Goal: Task Accomplishment & Management: Manage account settings

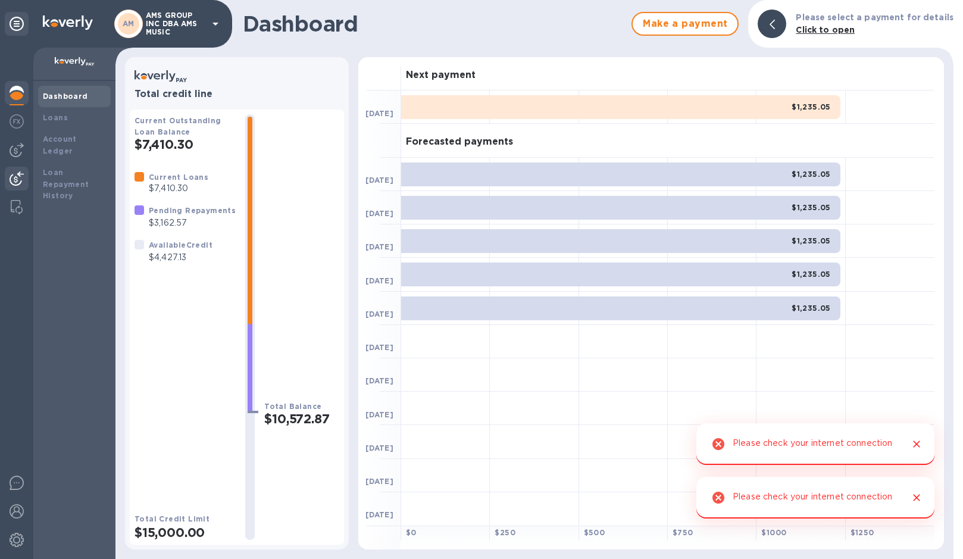
click at [21, 176] on img at bounding box center [17, 178] width 14 height 14
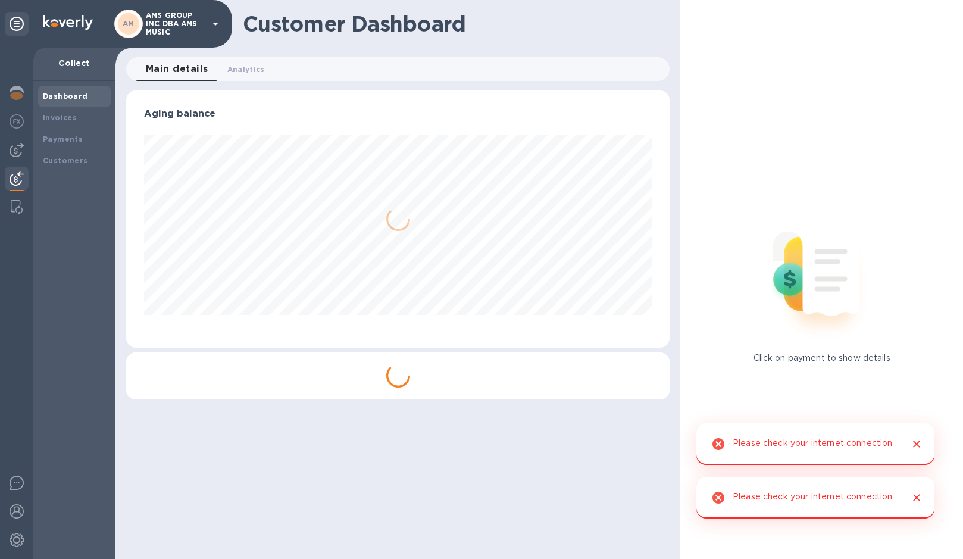
scroll to position [257, 544]
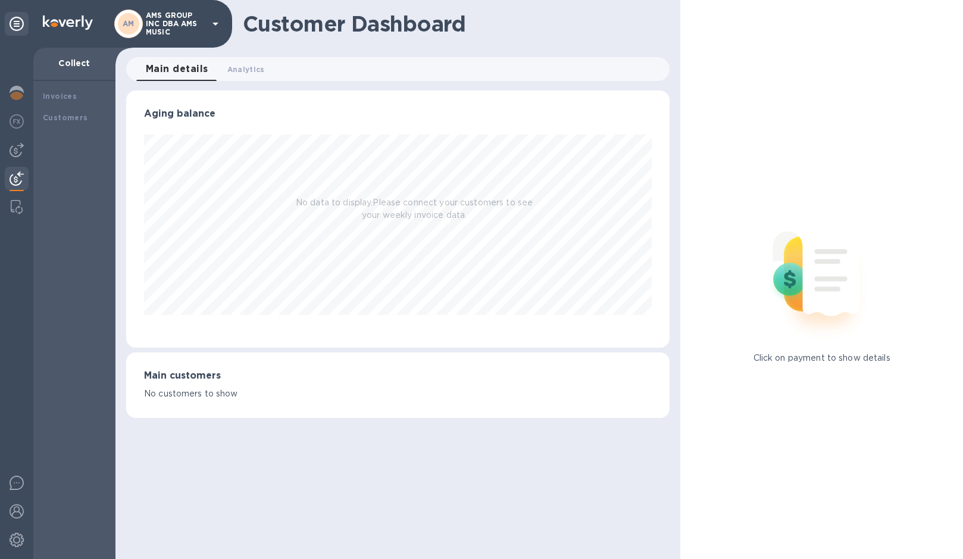
scroll to position [257, 544]
click at [82, 119] on div "Invoices" at bounding box center [74, 118] width 63 height 12
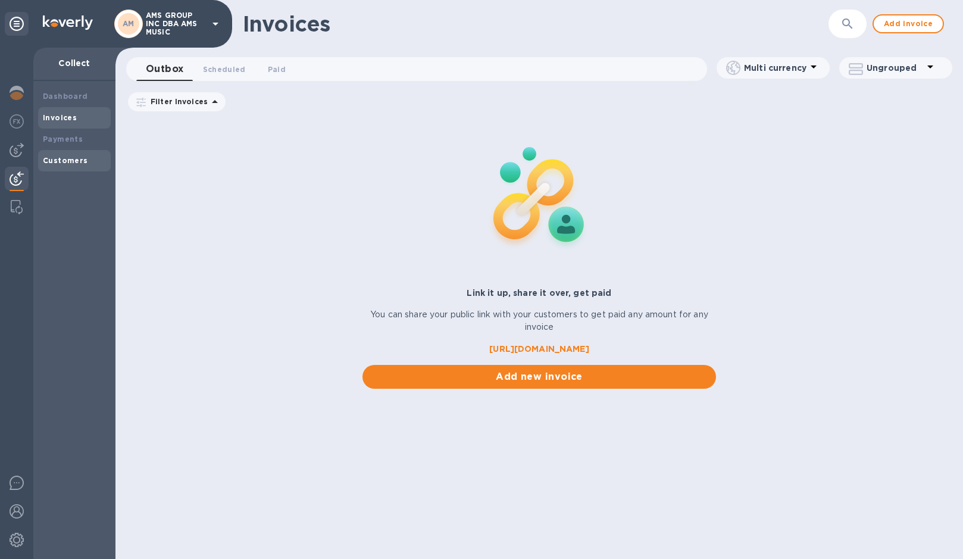
click at [54, 156] on b "Customers" at bounding box center [65, 160] width 45 height 9
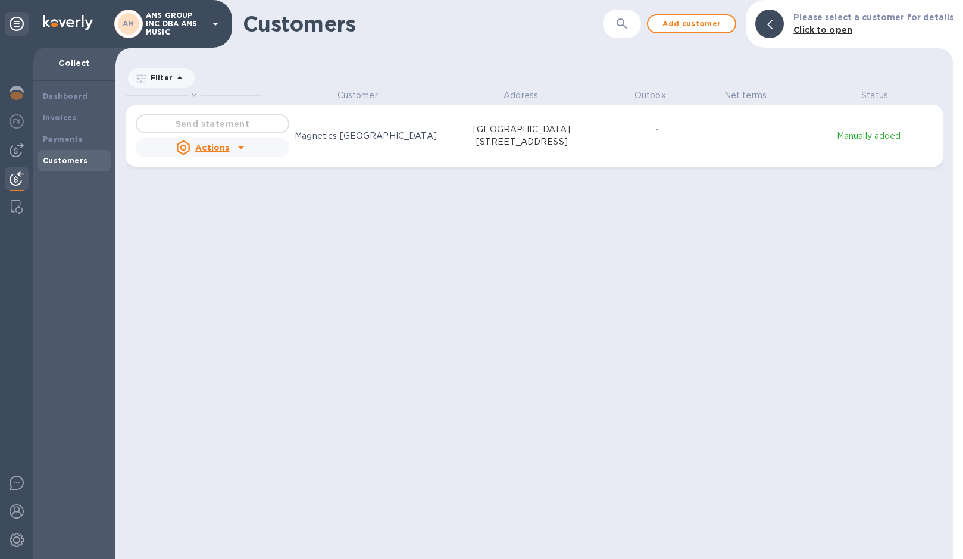
scroll to position [461, 833]
click at [702, 13] on div "Customers ​ Add customer Please select a customer for details Click to open" at bounding box center [534, 24] width 838 height 48
click at [701, 15] on button "Add customer" at bounding box center [691, 23] width 89 height 19
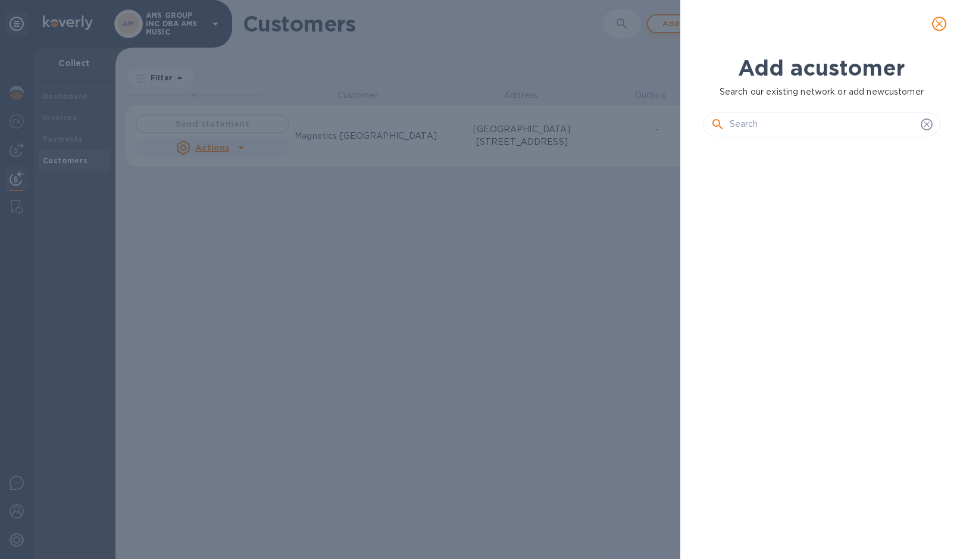
scroll to position [373, 243]
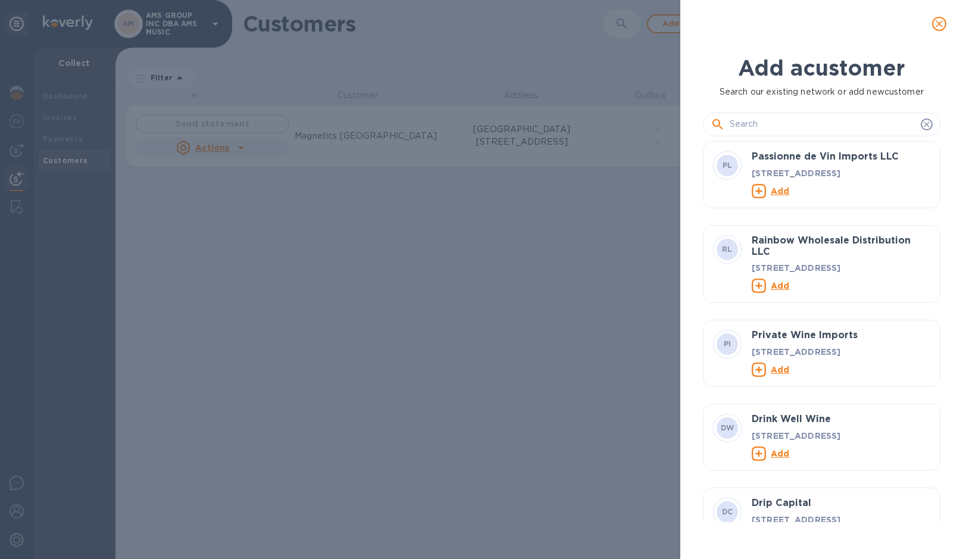
click at [816, 121] on input "text" at bounding box center [823, 124] width 186 height 18
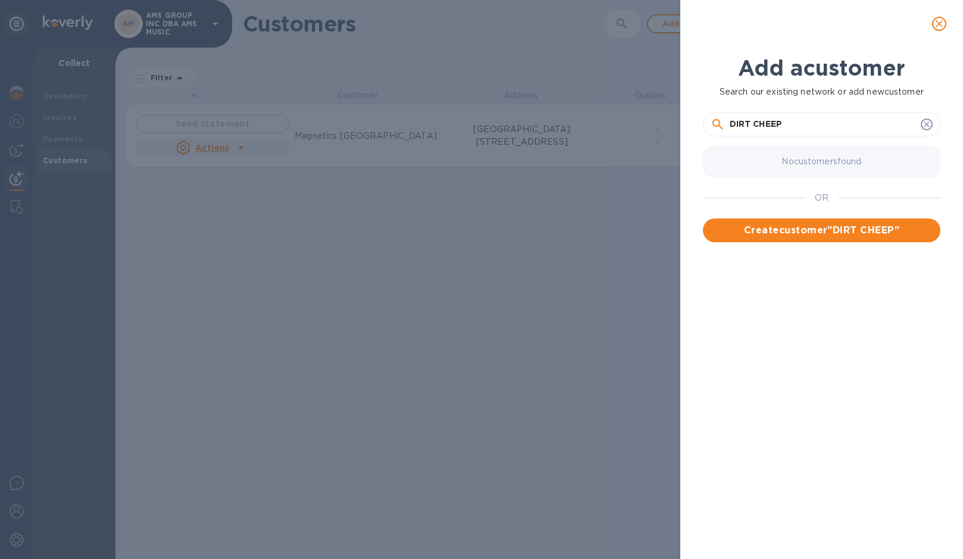
click at [820, 124] on input "DIRT CHEEP" at bounding box center [823, 124] width 186 height 18
type input "D"
type input "Dirt Cheep + DC Pro"
click at [855, 228] on span "Create customer " Dirt Cheep + DC Pro "" at bounding box center [822, 230] width 218 height 14
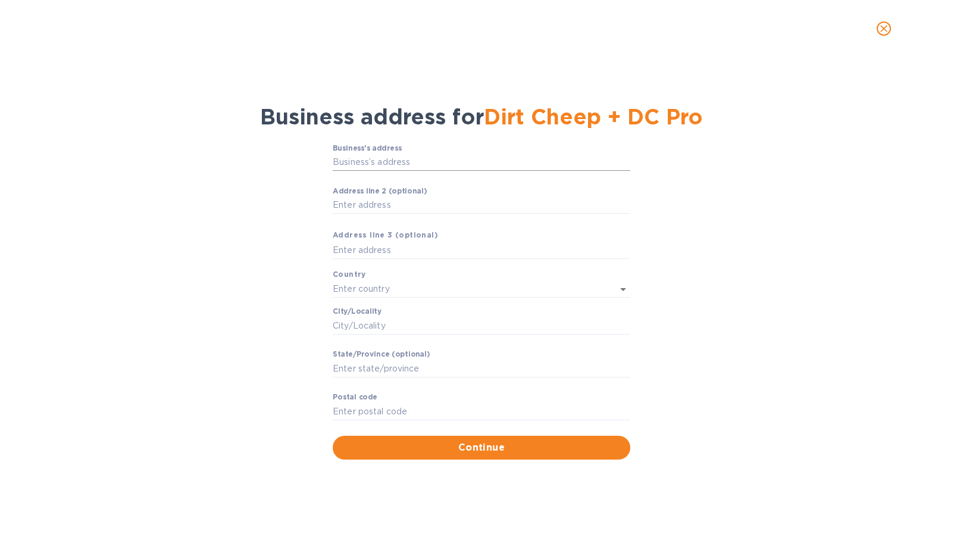
drag, startPoint x: 410, startPoint y: 161, endPoint x: 413, endPoint y: 155, distance: 6.1
click at [410, 161] on input "Business’s аddress" at bounding box center [482, 163] width 298 height 18
type input "[STREET_ADDRESS][PERSON_NAME]"
type input "[GEOGRAPHIC_DATA]"
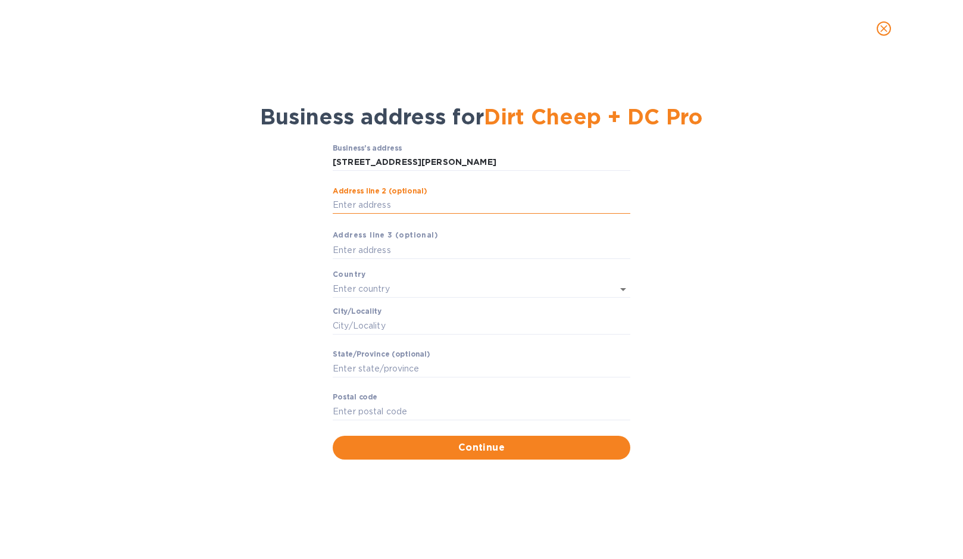
type input "GA"
type input "30080"
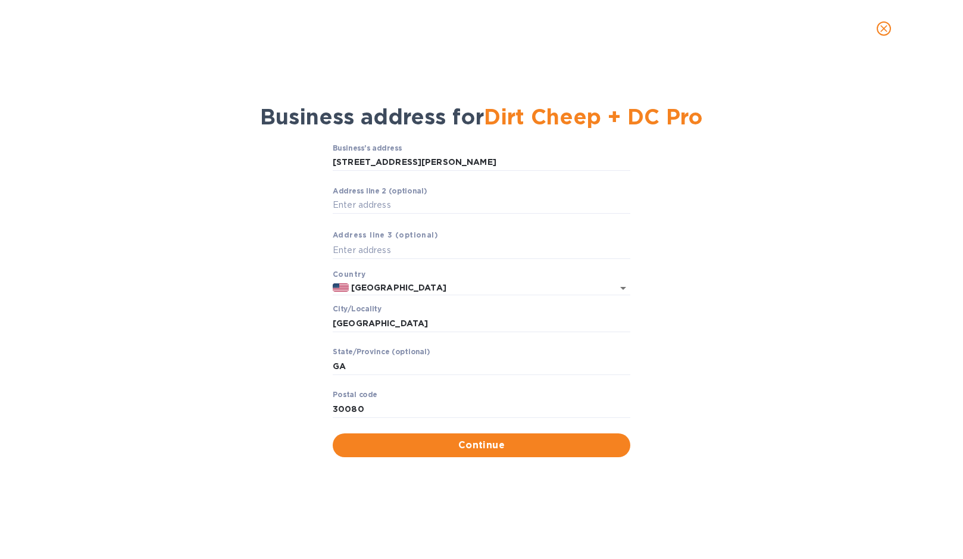
click at [729, 220] on div "Business’s аddress [STREET_ADDRESS][PERSON_NAME] ​ Аddress line 2 (optional) ​ …" at bounding box center [481, 300] width 932 height 327
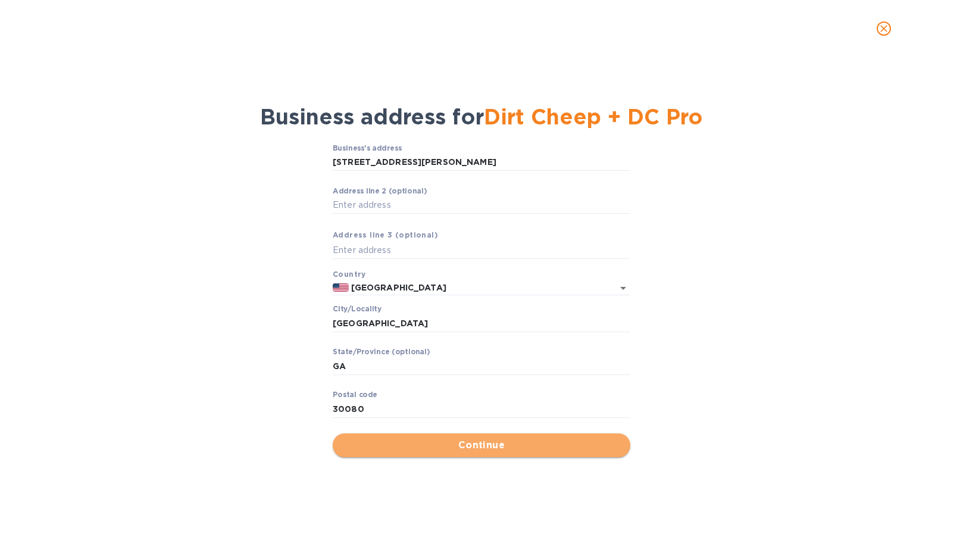
click at [476, 445] on span "Continue" at bounding box center [481, 445] width 279 height 14
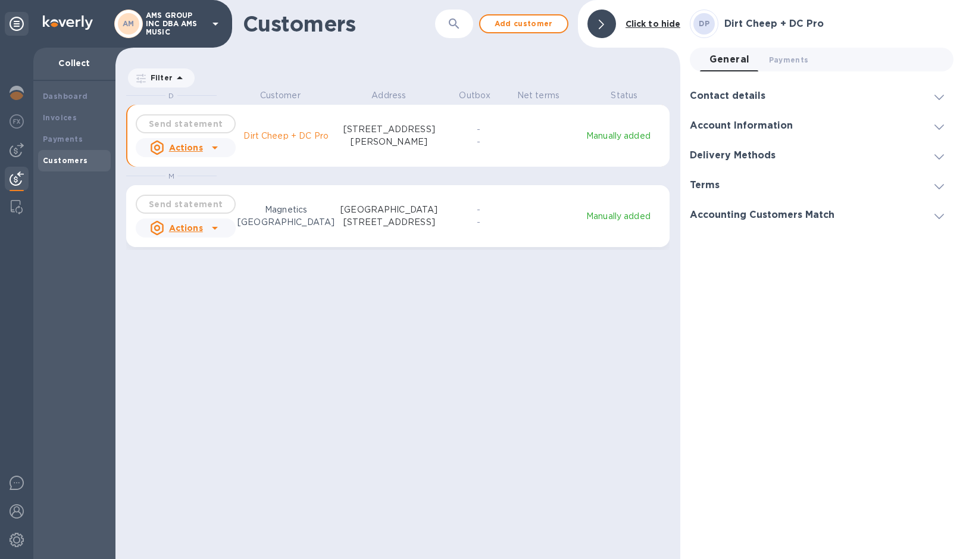
scroll to position [461, 561]
click at [940, 98] on icon at bounding box center [940, 97] width 10 height 5
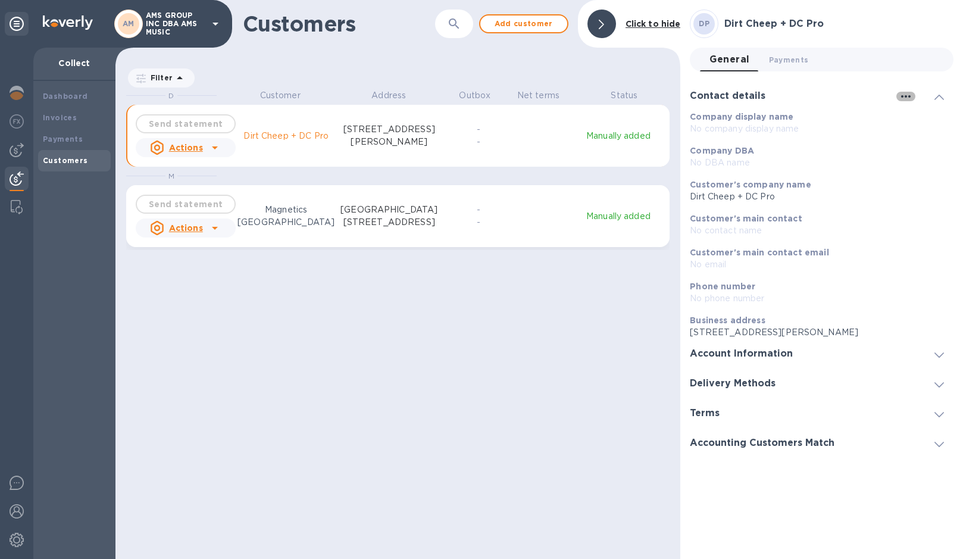
click at [909, 96] on icon "button" at bounding box center [906, 96] width 10 height 2
click at [913, 119] on p "Edit" at bounding box center [920, 121] width 18 height 12
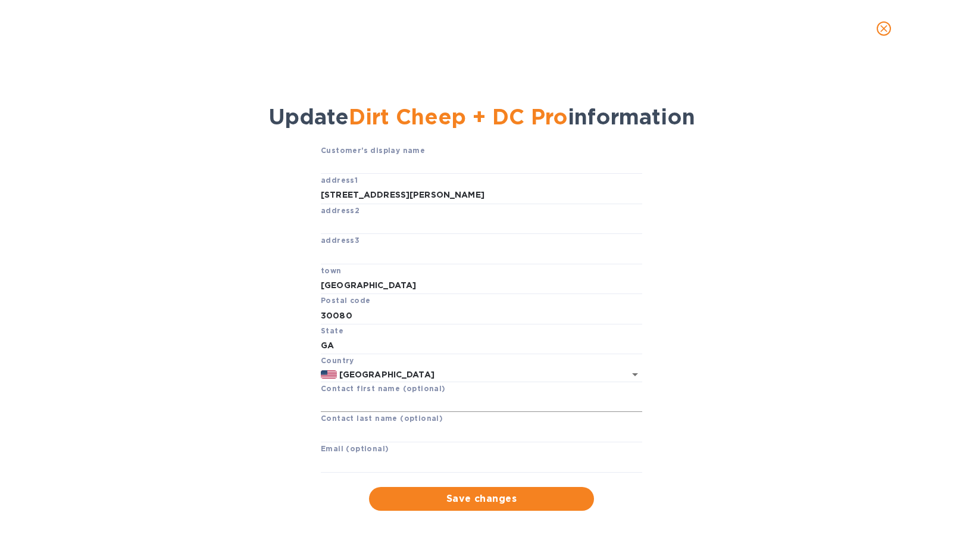
click at [418, 401] on input "text" at bounding box center [481, 404] width 321 height 18
click at [395, 438] on input "text" at bounding box center [481, 433] width 321 height 18
click at [720, 412] on div "Customer's display name address1 [STREET_ADDRESS][PERSON_NAME][US_STATE] Contac…" at bounding box center [482, 327] width 918 height 367
drag, startPoint x: 402, startPoint y: 401, endPoint x: 350, endPoint y: 396, distance: 52.0
click at [350, 396] on input "[PERSON_NAME]" at bounding box center [481, 404] width 321 height 18
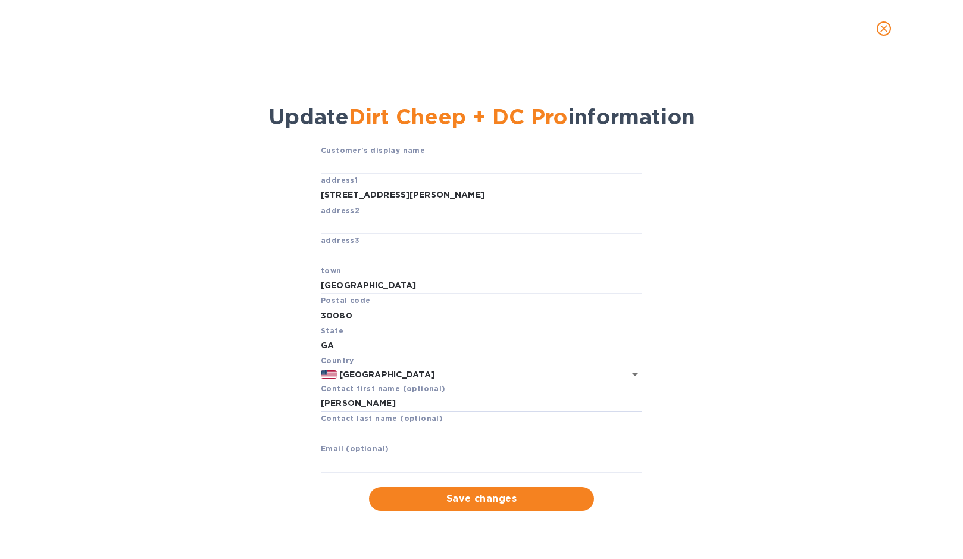
type input "[PERSON_NAME]"
click at [339, 432] on input "text" at bounding box center [481, 433] width 321 height 18
type input "Rathbone"
click at [330, 464] on input "text" at bounding box center [481, 464] width 321 height 18
type input "[PERSON_NAME][EMAIL_ADDRESS][DOMAIN_NAME]"
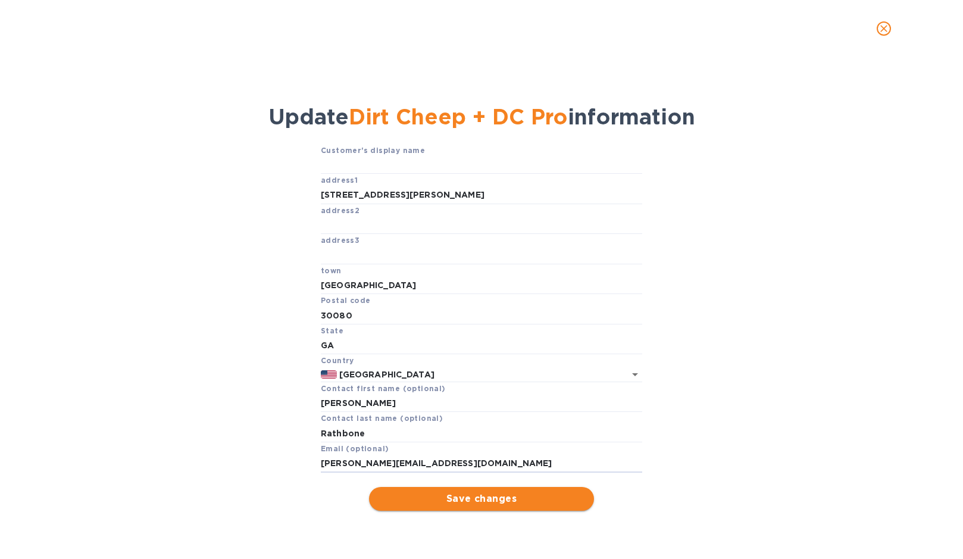
click at [505, 508] on button "Save changes" at bounding box center [481, 499] width 225 height 24
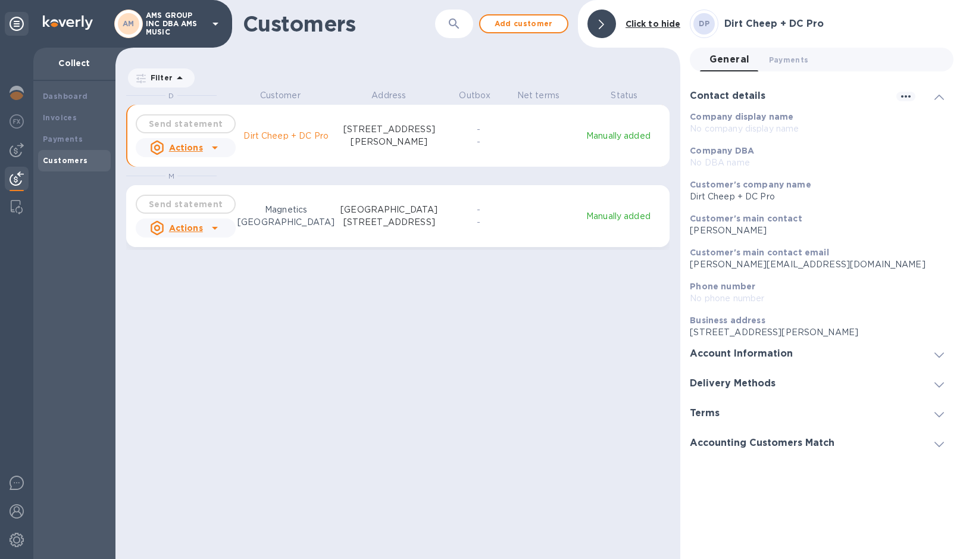
click at [708, 289] on b "Phone number" at bounding box center [722, 287] width 65 height 10
click at [904, 99] on icon "button" at bounding box center [906, 96] width 14 height 14
click at [911, 121] on li "Edit" at bounding box center [920, 121] width 47 height 38
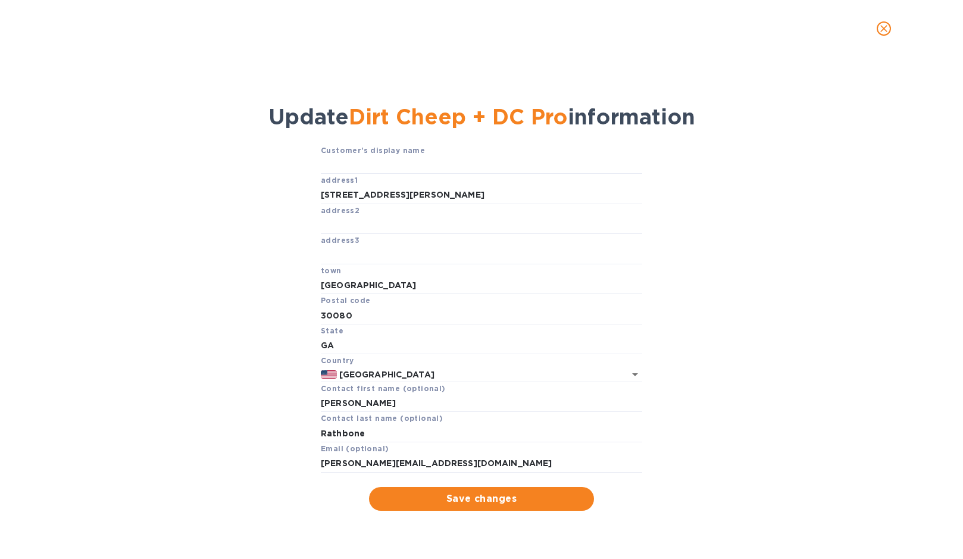
click at [754, 177] on div "Customer's display name address1 [STREET_ADDRESS][PERSON_NAME][US_STATE] Contac…" at bounding box center [482, 327] width 918 height 367
click at [529, 460] on input "[PERSON_NAME][EMAIL_ADDRESS][DOMAIN_NAME]" at bounding box center [481, 464] width 321 height 18
click at [712, 474] on div "Customer's display name address1 [STREET_ADDRESS][PERSON_NAME][US_STATE] Contac…" at bounding box center [482, 327] width 918 height 367
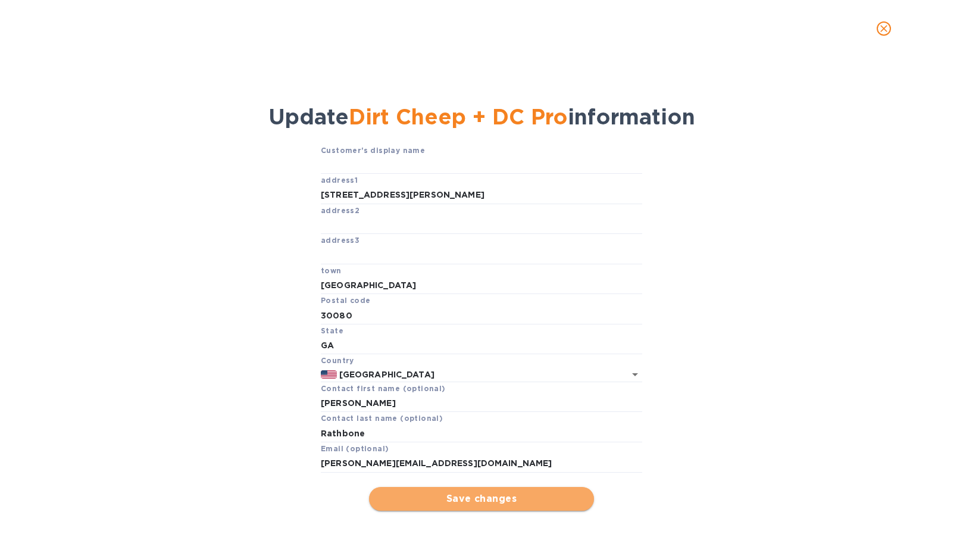
click at [461, 501] on span "Save changes" at bounding box center [482, 499] width 206 height 14
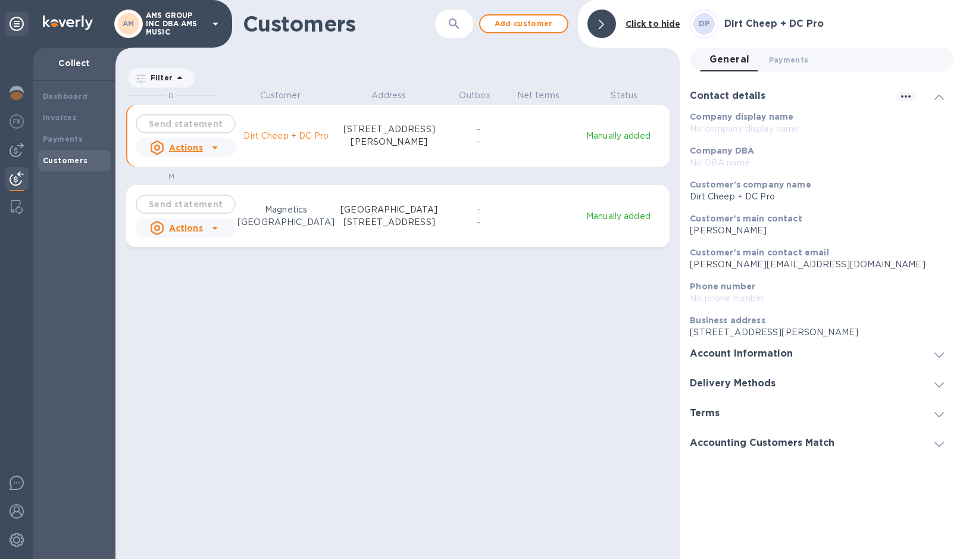
click at [741, 157] on p "No DBA name" at bounding box center [817, 163] width 254 height 13
click at [726, 213] on p "Customer's main contact" at bounding box center [817, 219] width 254 height 12
click at [741, 286] on b "Phone number" at bounding box center [722, 287] width 65 height 10
click at [727, 288] on b "Phone number" at bounding box center [722, 287] width 65 height 10
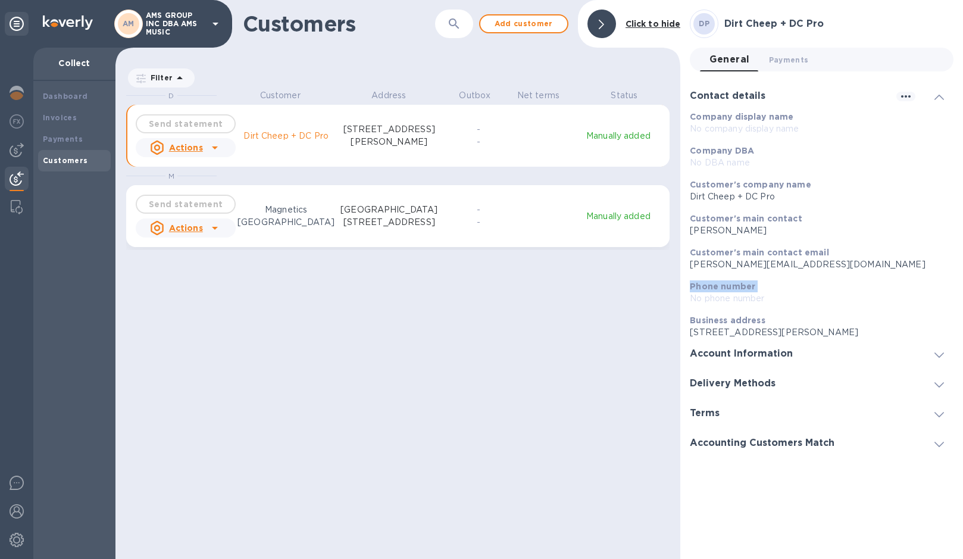
click at [727, 288] on b "Phone number" at bounding box center [722, 287] width 65 height 10
drag, startPoint x: 727, startPoint y: 288, endPoint x: 723, endPoint y: 301, distance: 14.5
click at [723, 301] on p "No phone number" at bounding box center [817, 298] width 254 height 13
click at [723, 300] on p "No phone number" at bounding box center [817, 298] width 254 height 13
click at [728, 296] on p "No phone number" at bounding box center [817, 298] width 254 height 13
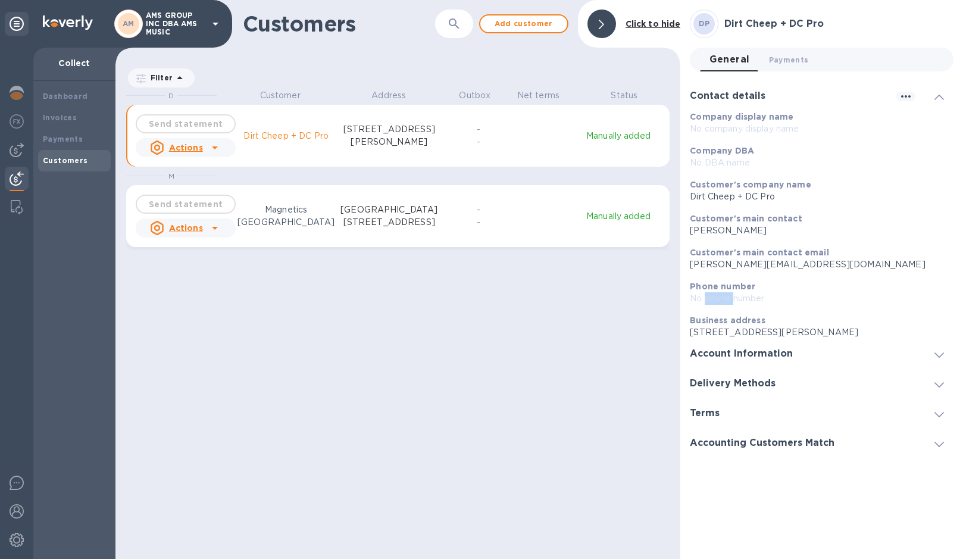
click at [728, 296] on p "No phone number" at bounding box center [817, 298] width 254 height 13
click at [938, 95] on icon at bounding box center [940, 97] width 10 height 5
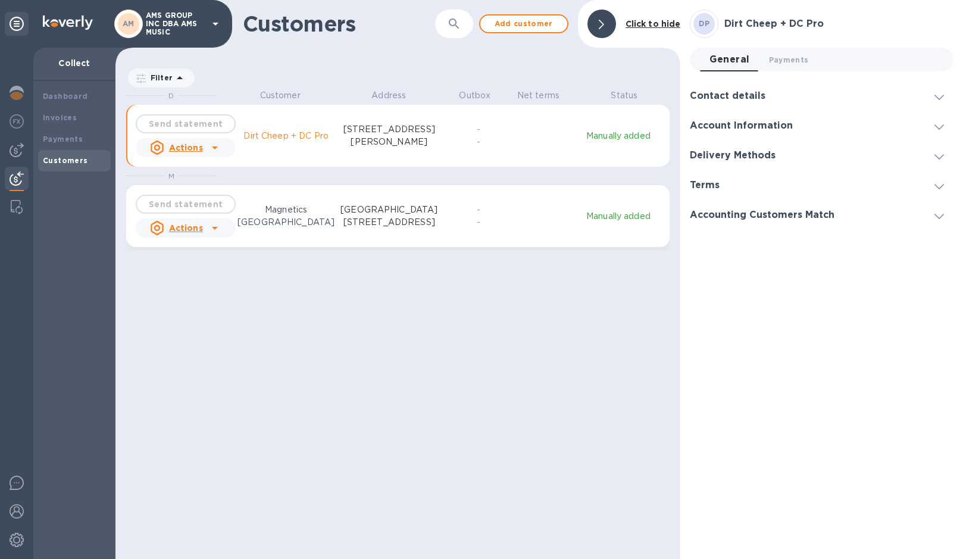
click at [935, 131] on span at bounding box center [940, 125] width 10 height 11
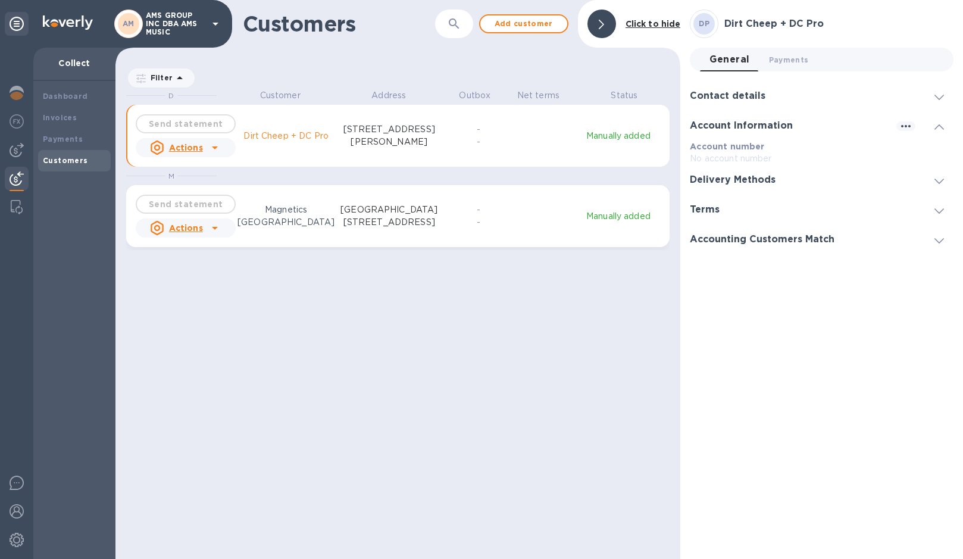
click at [745, 150] on p "Account number" at bounding box center [822, 146] width 264 height 12
click at [944, 180] on div at bounding box center [939, 180] width 29 height 12
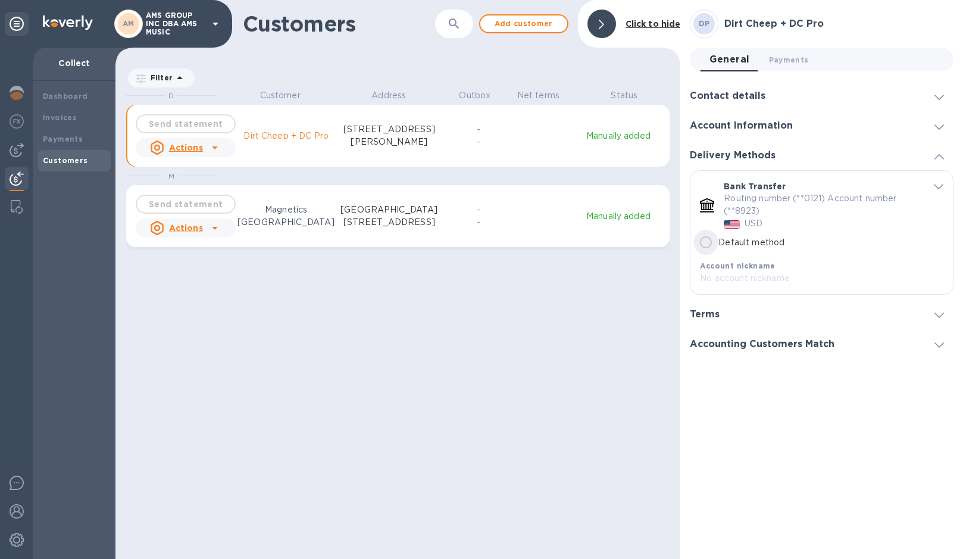
click at [704, 247] on input "Default method" at bounding box center [706, 242] width 25 height 25
radio input "true"
click at [930, 320] on div at bounding box center [939, 314] width 29 height 12
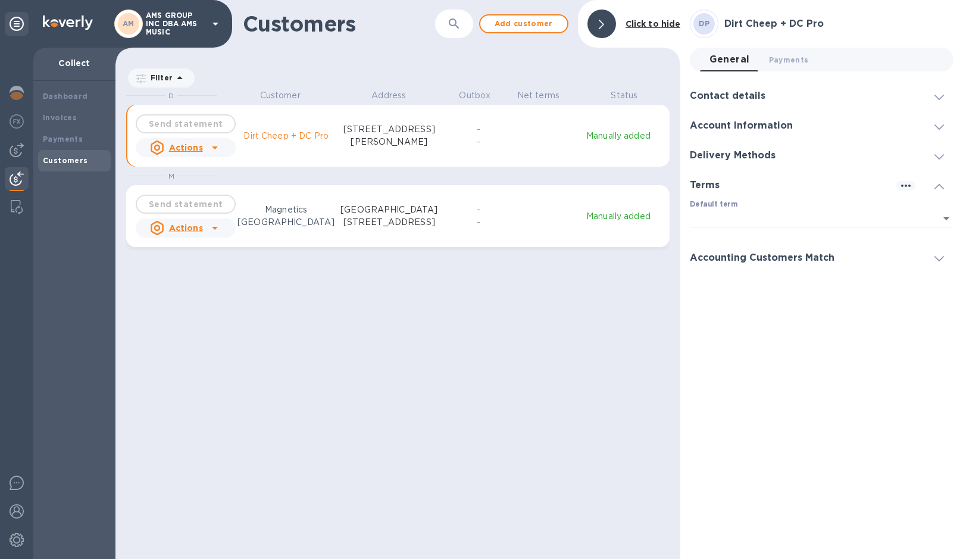
click at [841, 256] on div "Accounting Customers Match" at bounding box center [767, 257] width 154 height 11
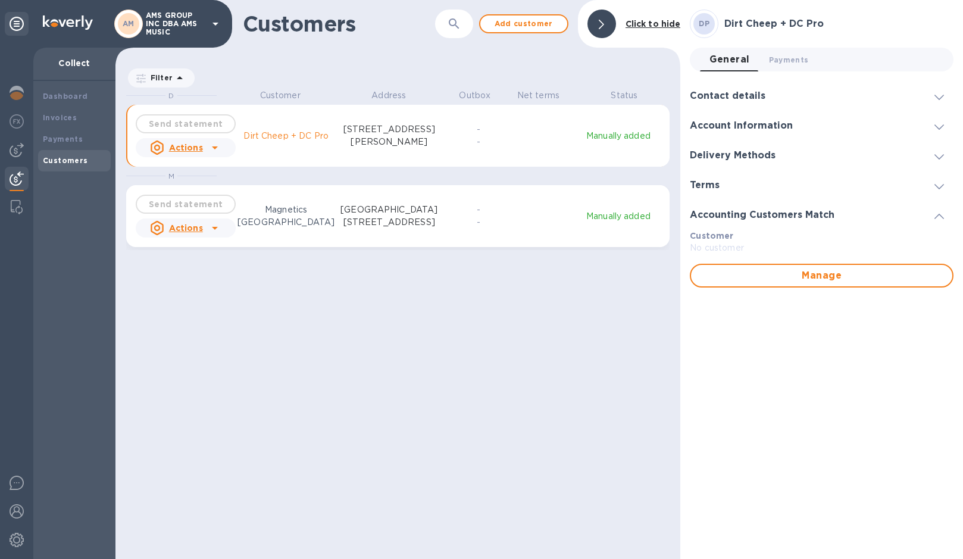
click at [705, 247] on p "No customer" at bounding box center [822, 248] width 264 height 13
click at [403, 360] on div "D Customer Address Outbox Net terms Status Send statement Actions Dirt Cheep + …" at bounding box center [403, 324] width 554 height 470
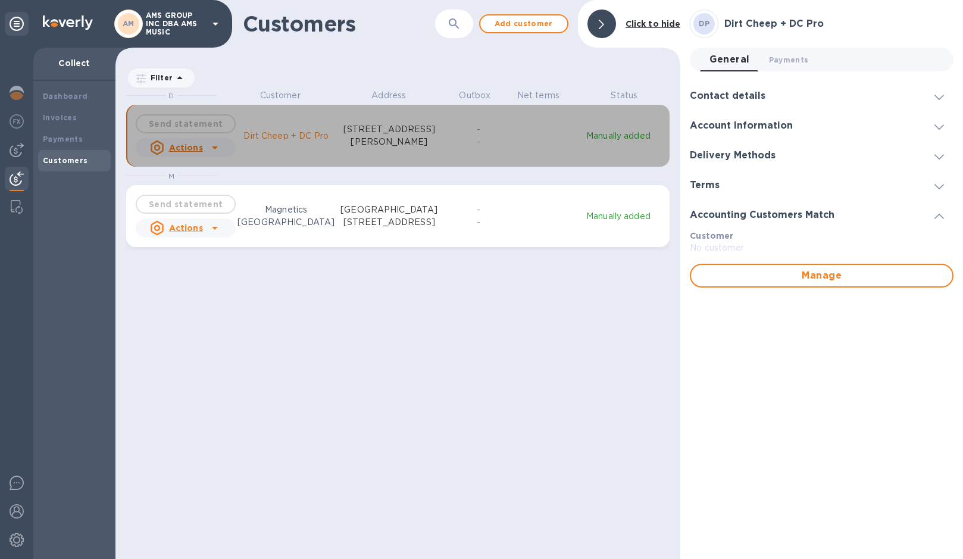
click at [218, 149] on icon "grid" at bounding box center [215, 147] width 14 height 14
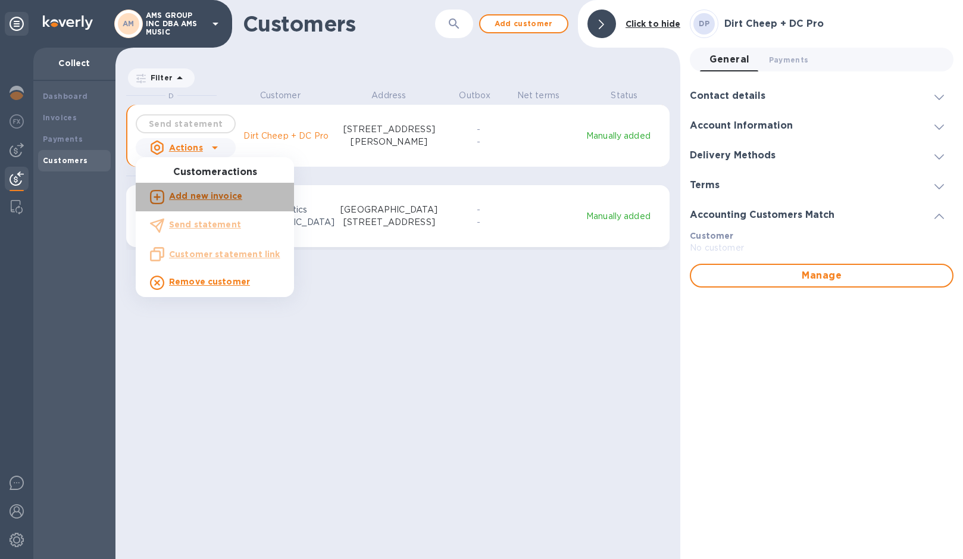
click at [220, 193] on b "Add new invoice" at bounding box center [205, 196] width 73 height 10
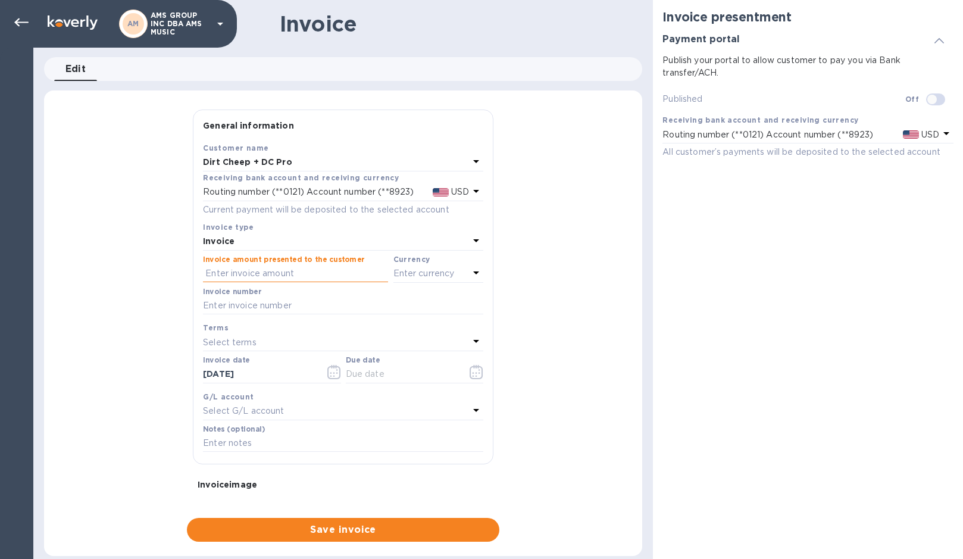
click at [306, 276] on input "text" at bounding box center [295, 274] width 185 height 18
click at [224, 270] on input "text" at bounding box center [295, 274] width 185 height 18
type input "2,979.97"
click at [450, 265] on div "Enter currency" at bounding box center [431, 273] width 76 height 17
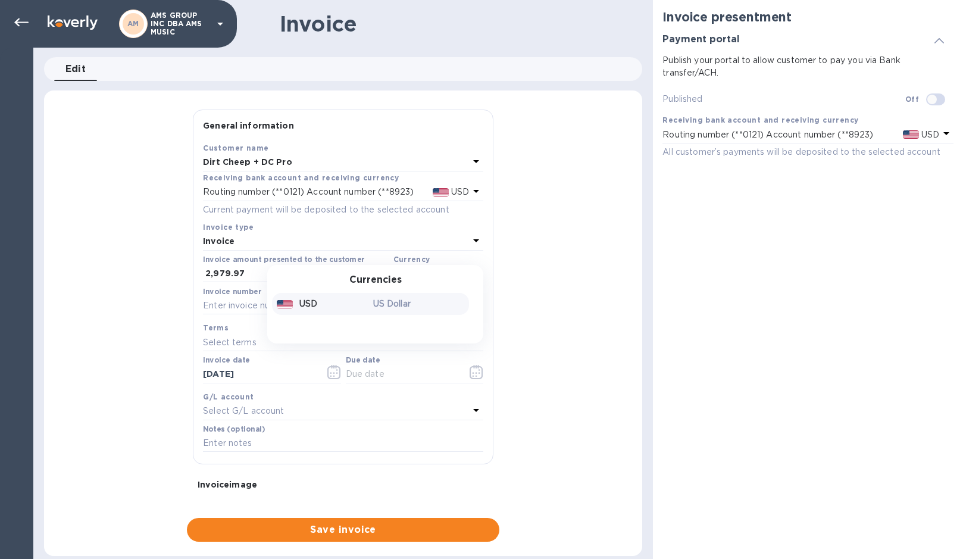
click at [345, 300] on div "USD" at bounding box center [322, 303] width 96 height 17
click at [345, 300] on input "text" at bounding box center [343, 306] width 280 height 18
click at [238, 305] on input "text" at bounding box center [343, 306] width 280 height 18
type input "Invoice 20084"
click at [295, 344] on div "Select terms" at bounding box center [336, 342] width 266 height 17
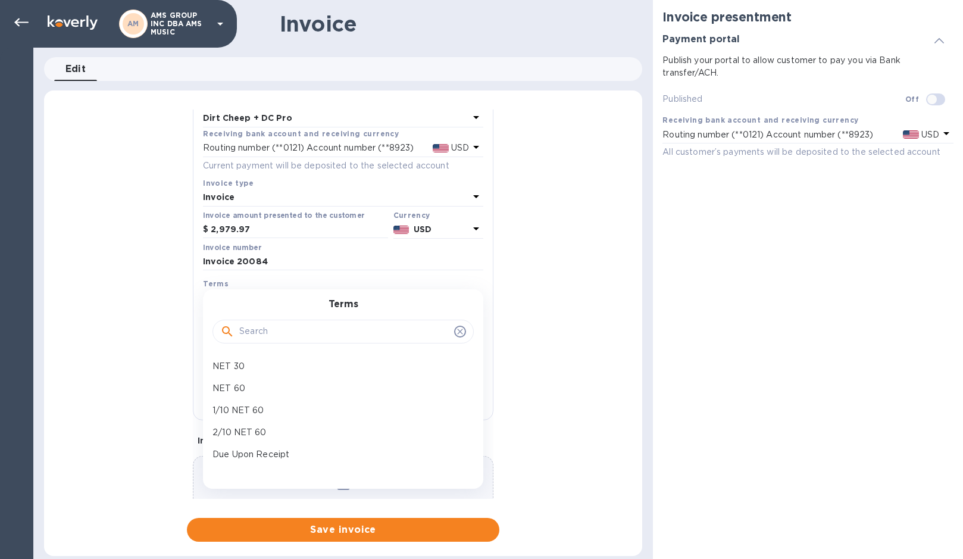
scroll to position [101, 0]
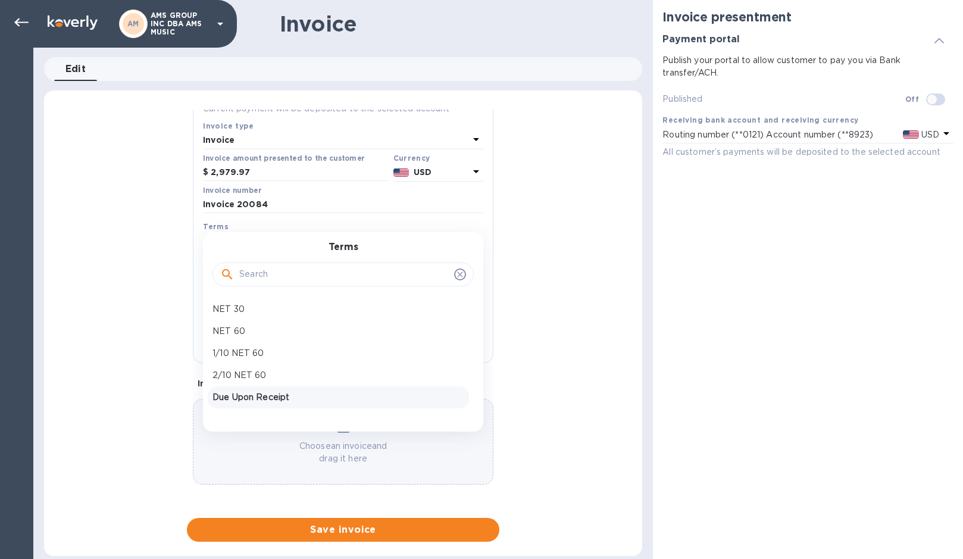
click at [302, 402] on p "Due Upon Receipt" at bounding box center [339, 397] width 252 height 13
type input "[DATE]"
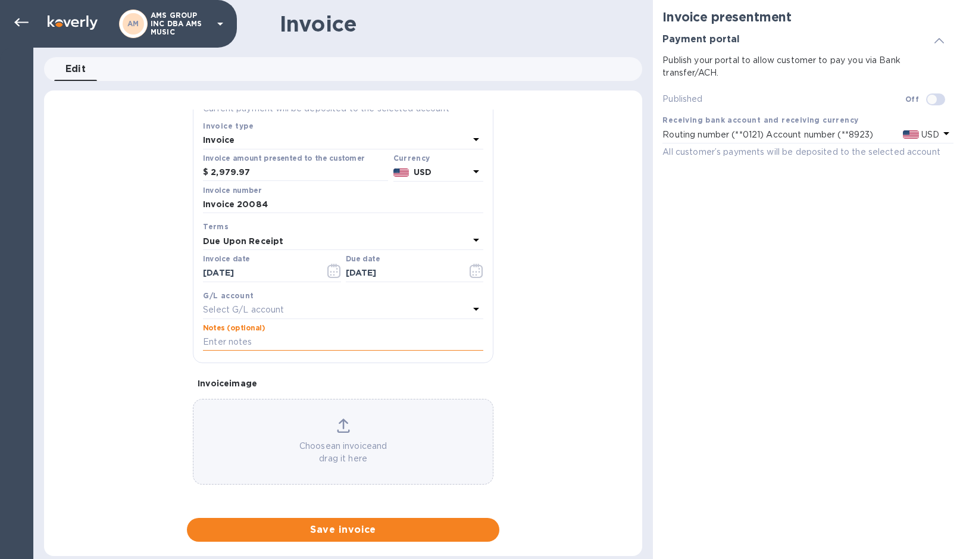
click at [283, 335] on input "text" at bounding box center [343, 342] width 280 height 18
type input "Balance due for Invoice 20084 [DATE]"
click at [543, 350] on div "General information Save Customer name Dirt Cheep + DC Pro Receiving bank accou…" at bounding box center [343, 326] width 598 height 432
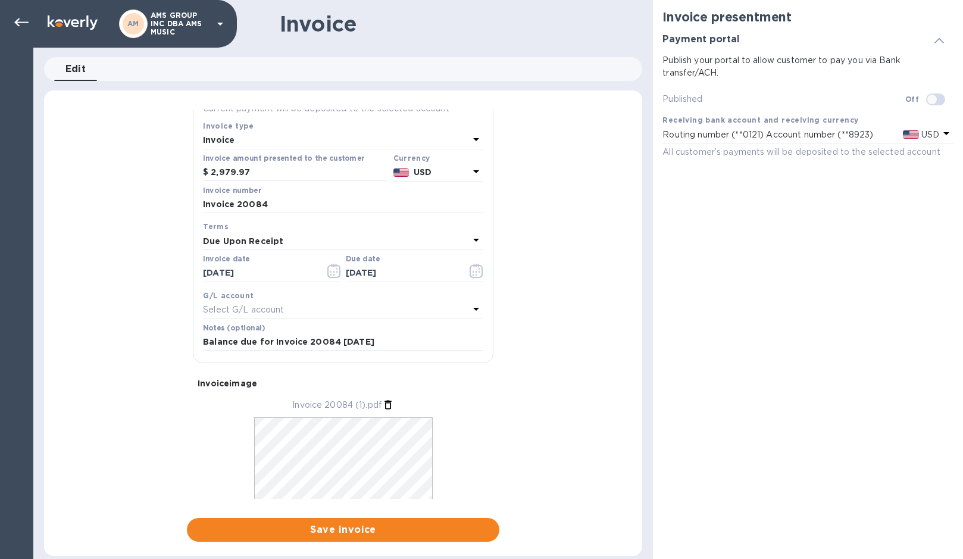
click at [939, 102] on input "checkbox" at bounding box center [932, 99] width 61 height 20
checkbox input "true"
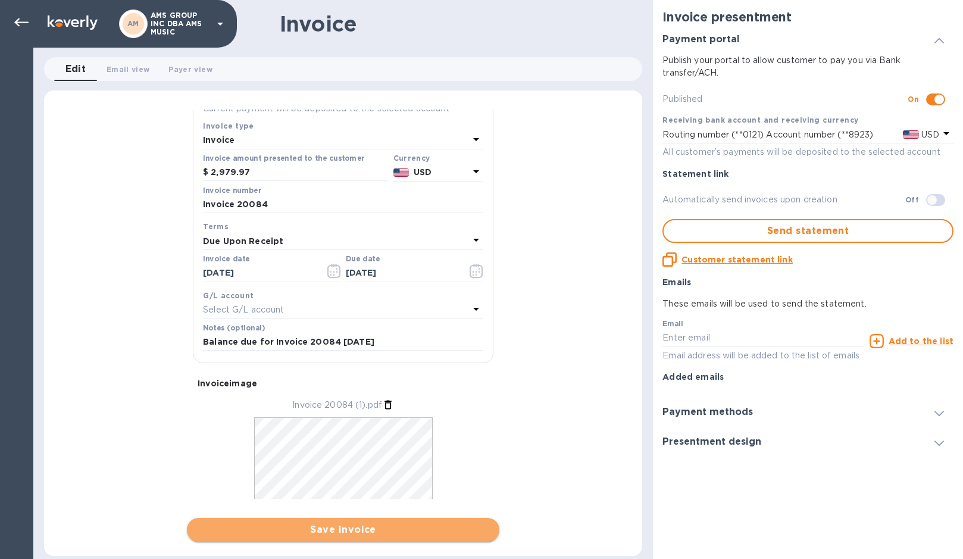
click at [358, 535] on span "Save invoice" at bounding box center [342, 530] width 293 height 14
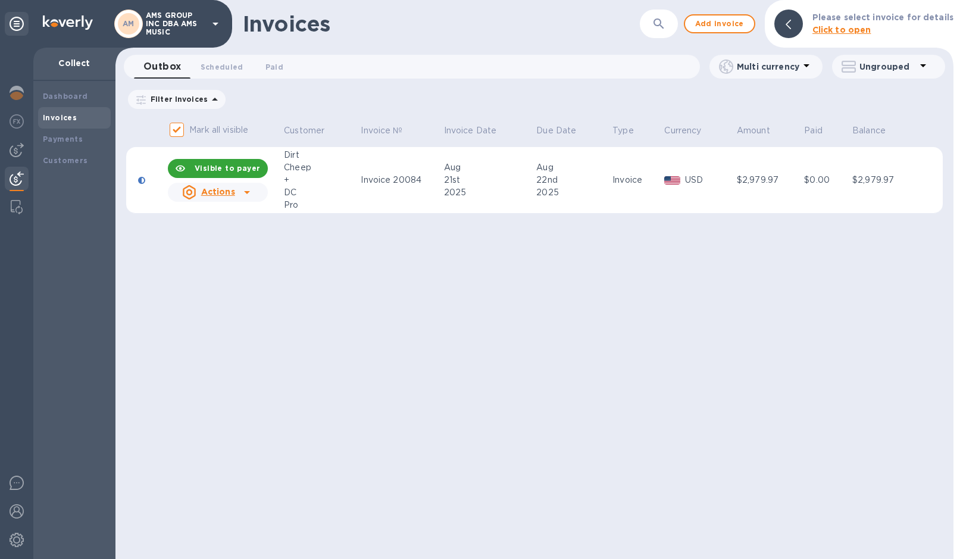
click at [246, 195] on icon at bounding box center [247, 192] width 14 height 14
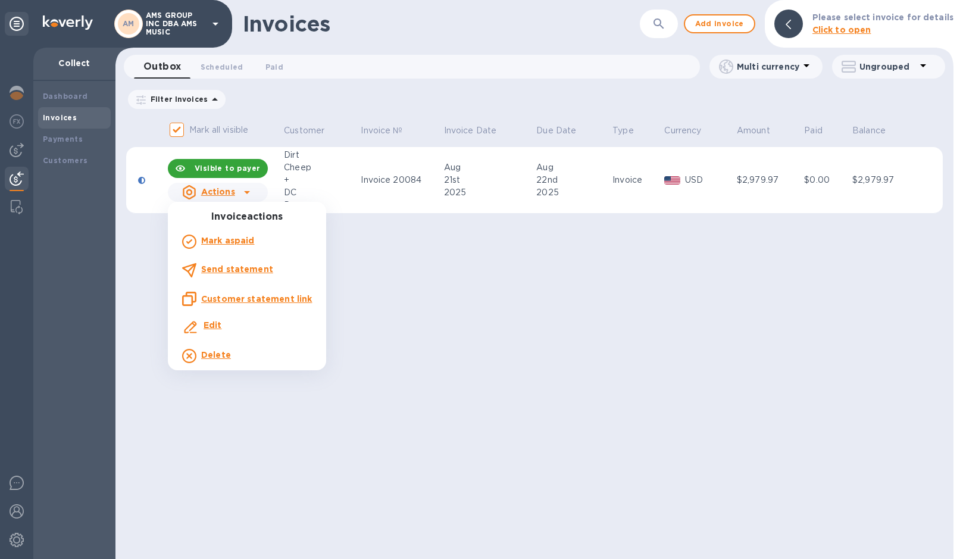
click at [550, 385] on div at bounding box center [481, 279] width 963 height 559
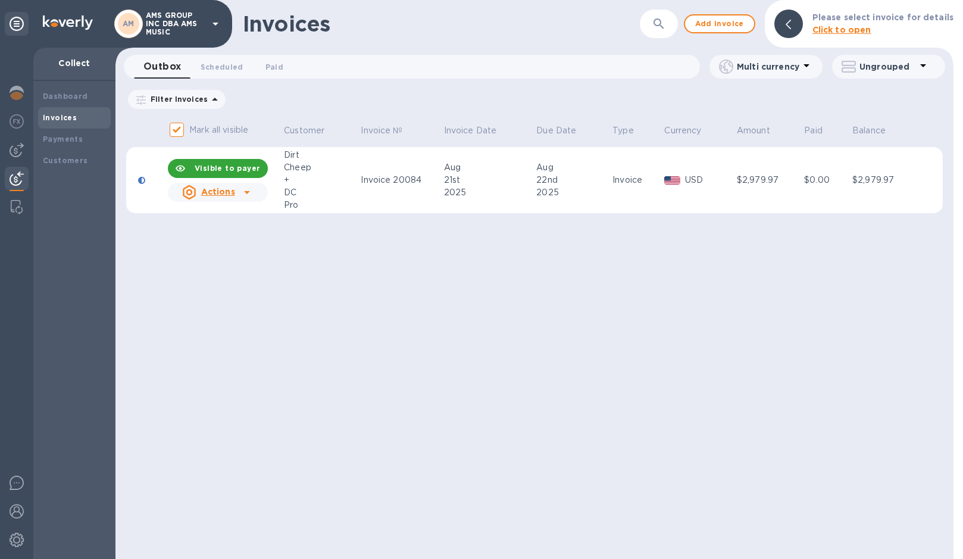
click at [251, 165] on b "Visible to payer" at bounding box center [227, 168] width 65 height 9
click at [192, 168] on span "Make visible to payer" at bounding box center [221, 168] width 87 height 8
checkbox input "true"
click at [367, 345] on div "Invoices ​ Add invoice Please select invoice for details Click to open Outbox 0…" at bounding box center [534, 279] width 838 height 559
